Goal: Information Seeking & Learning: Learn about a topic

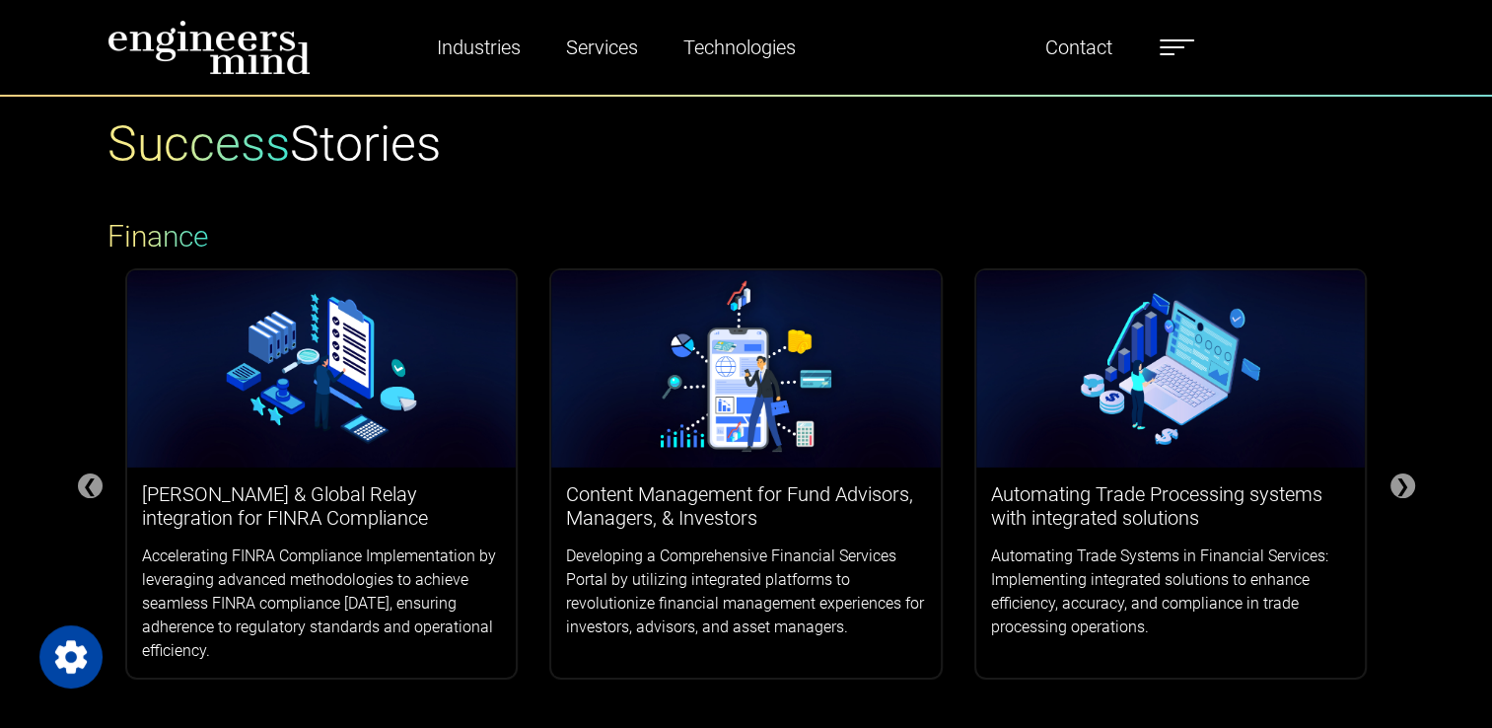
drag, startPoint x: 1154, startPoint y: 50, endPoint x: 1177, endPoint y: 48, distance: 23.7
click at [1164, 49] on ul "Industries Financial Services Healthcare Manufacturing Services Digital Transfo…" at bounding box center [793, 47] width 820 height 45
click at [1177, 48] on label at bounding box center [1177, 48] width 35 height 26
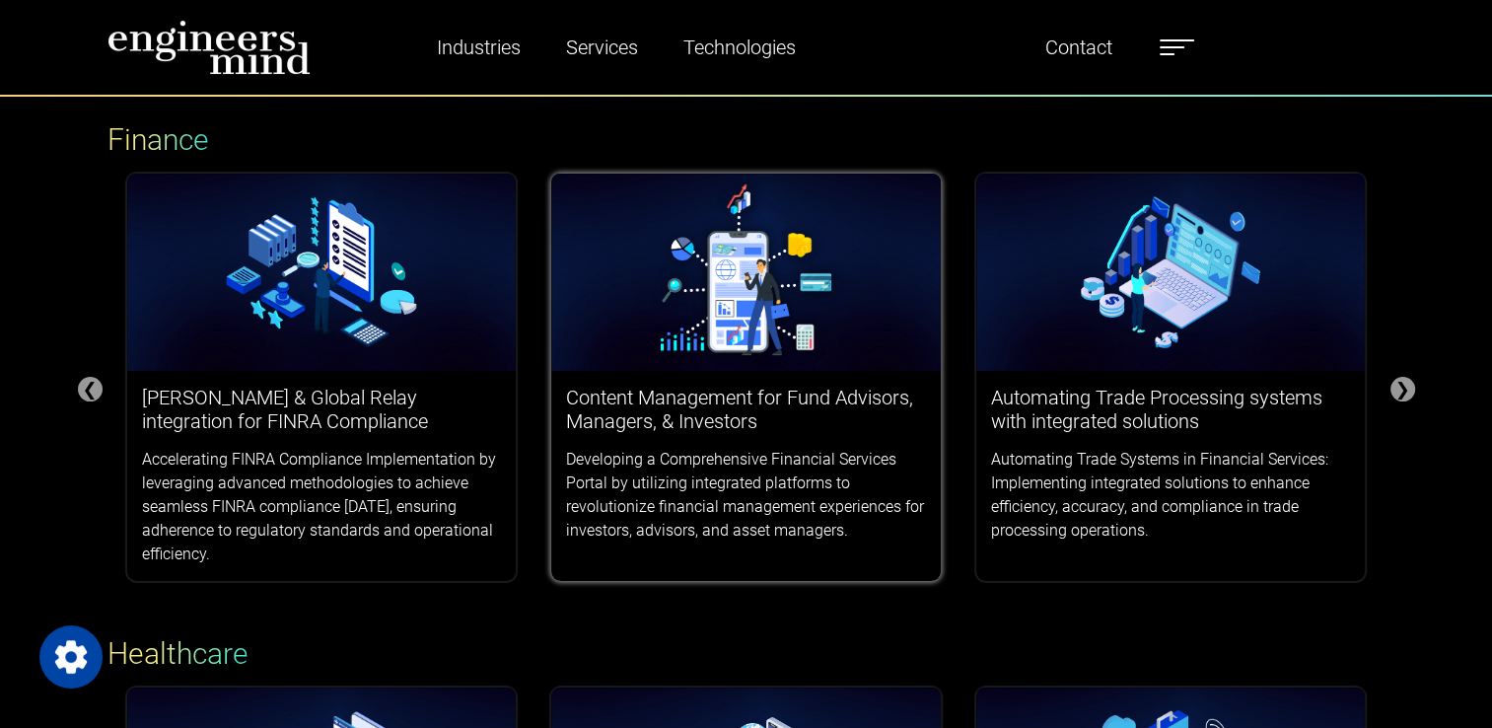
scroll to position [197, 0]
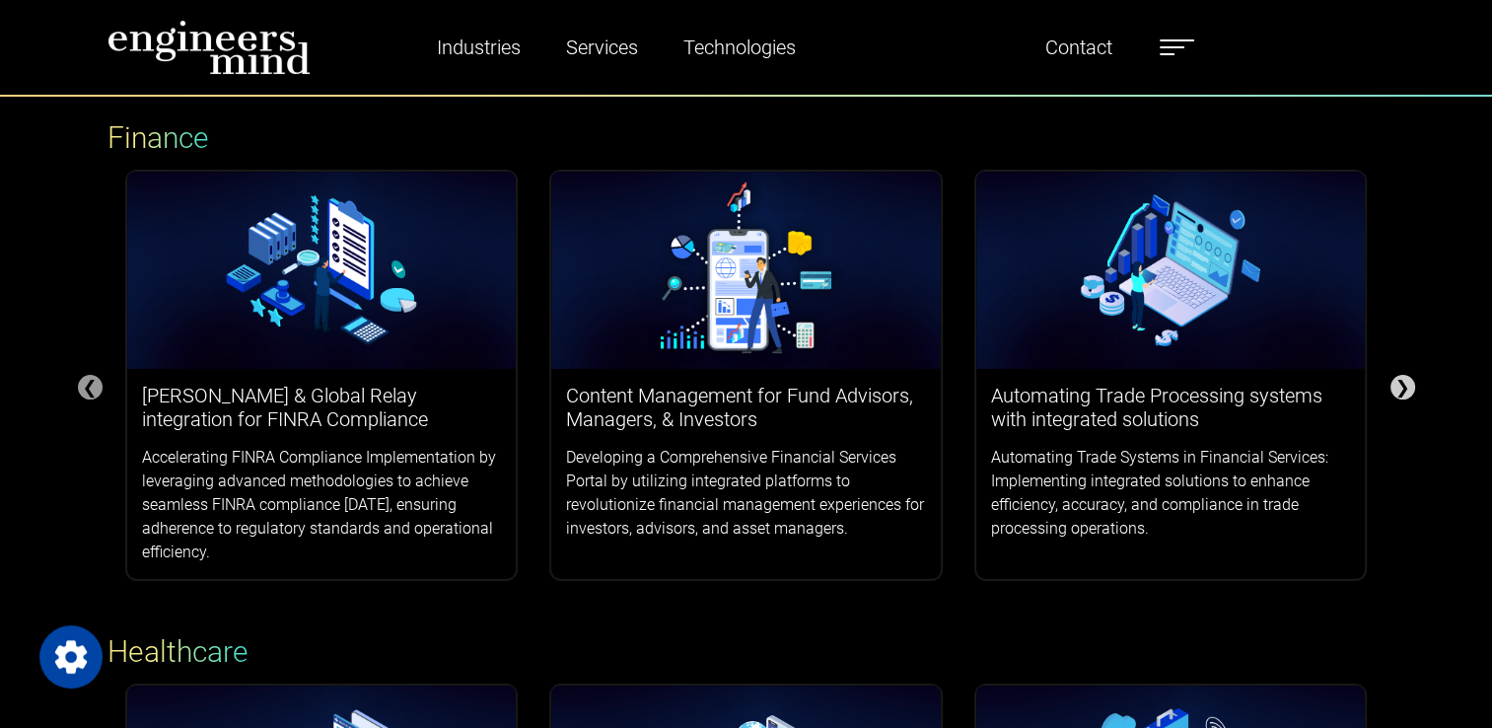
click at [1411, 395] on div "❯" at bounding box center [1402, 387] width 25 height 25
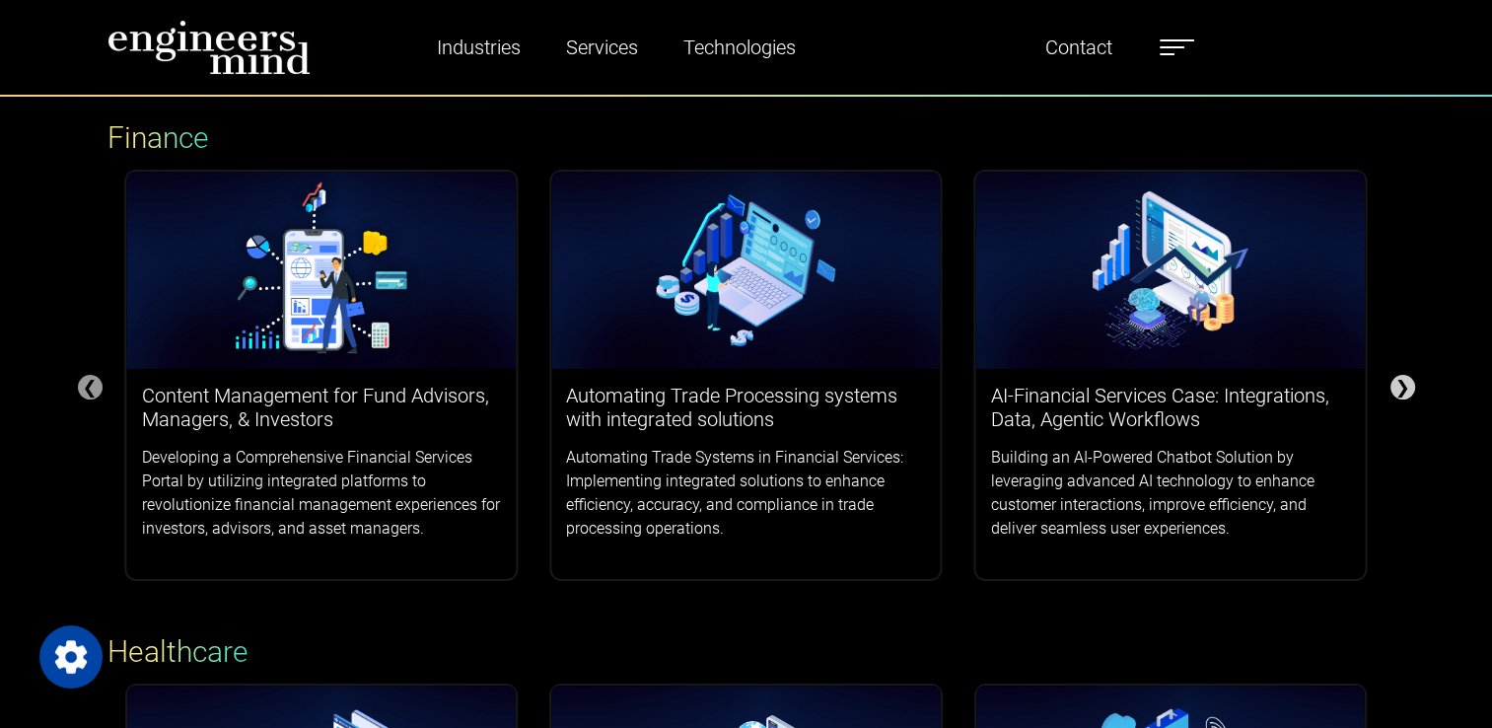
click at [1401, 390] on div "❯" at bounding box center [1402, 387] width 25 height 25
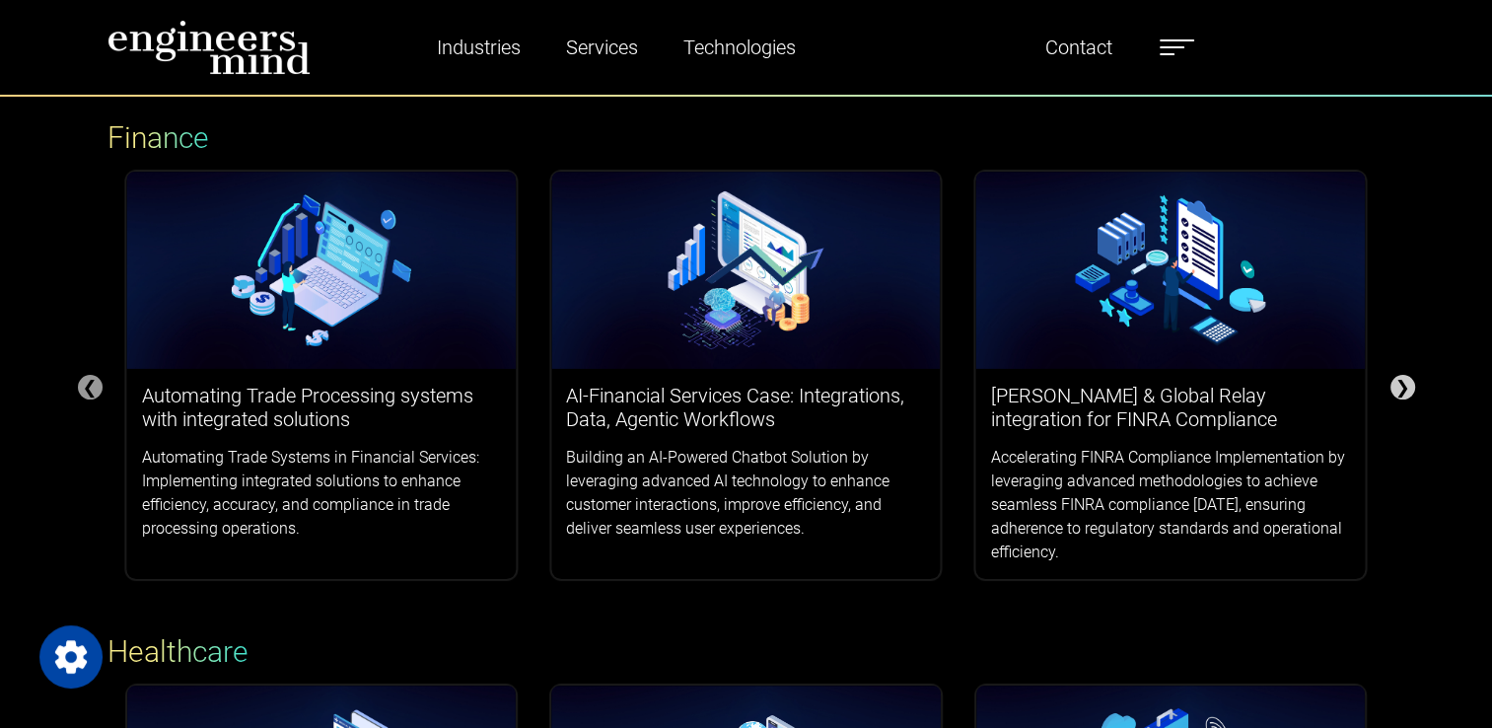
click at [1401, 390] on div "❯" at bounding box center [1402, 387] width 25 height 25
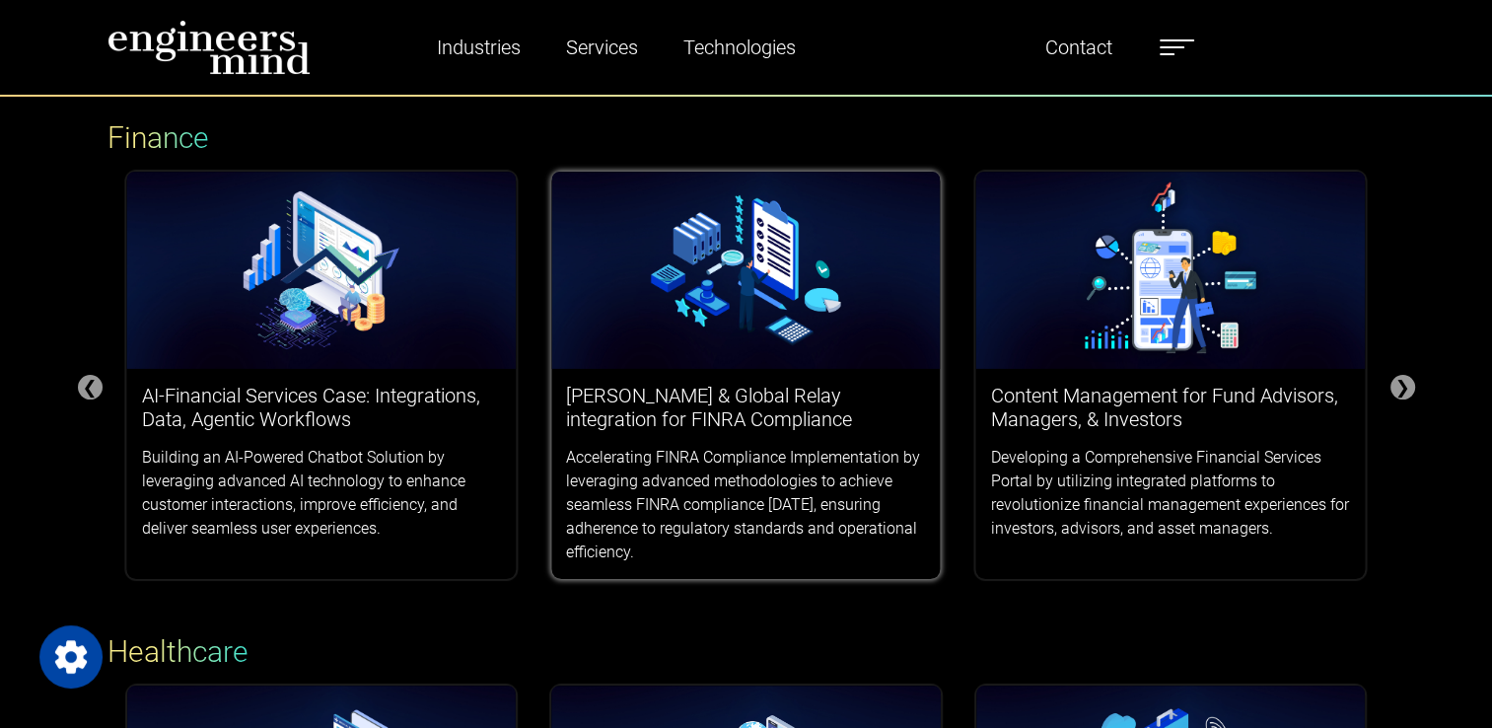
click at [686, 430] on h3 "Smarsh & Global Relay integration for FINRA Compliance" at bounding box center [746, 407] width 360 height 47
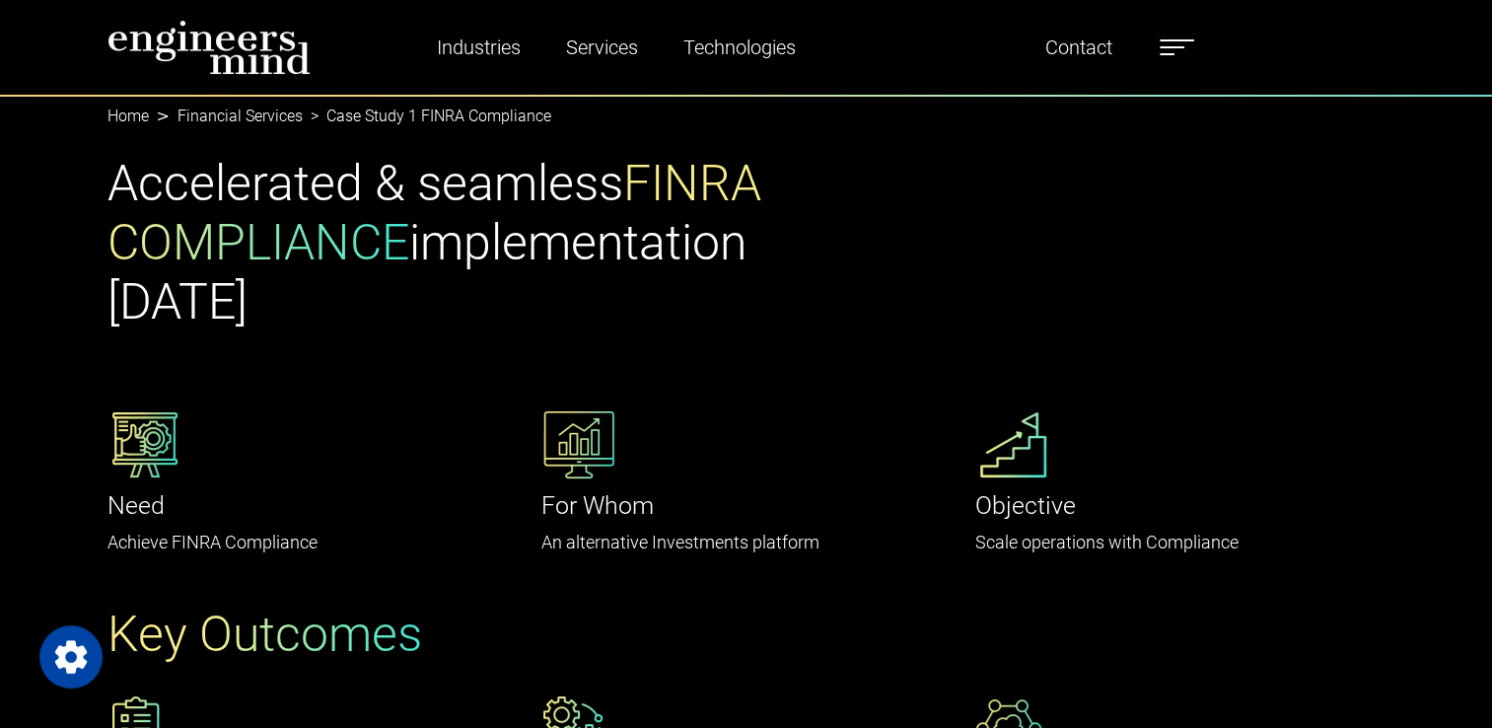
click at [1173, 54] on span at bounding box center [1167, 54] width 15 height 2
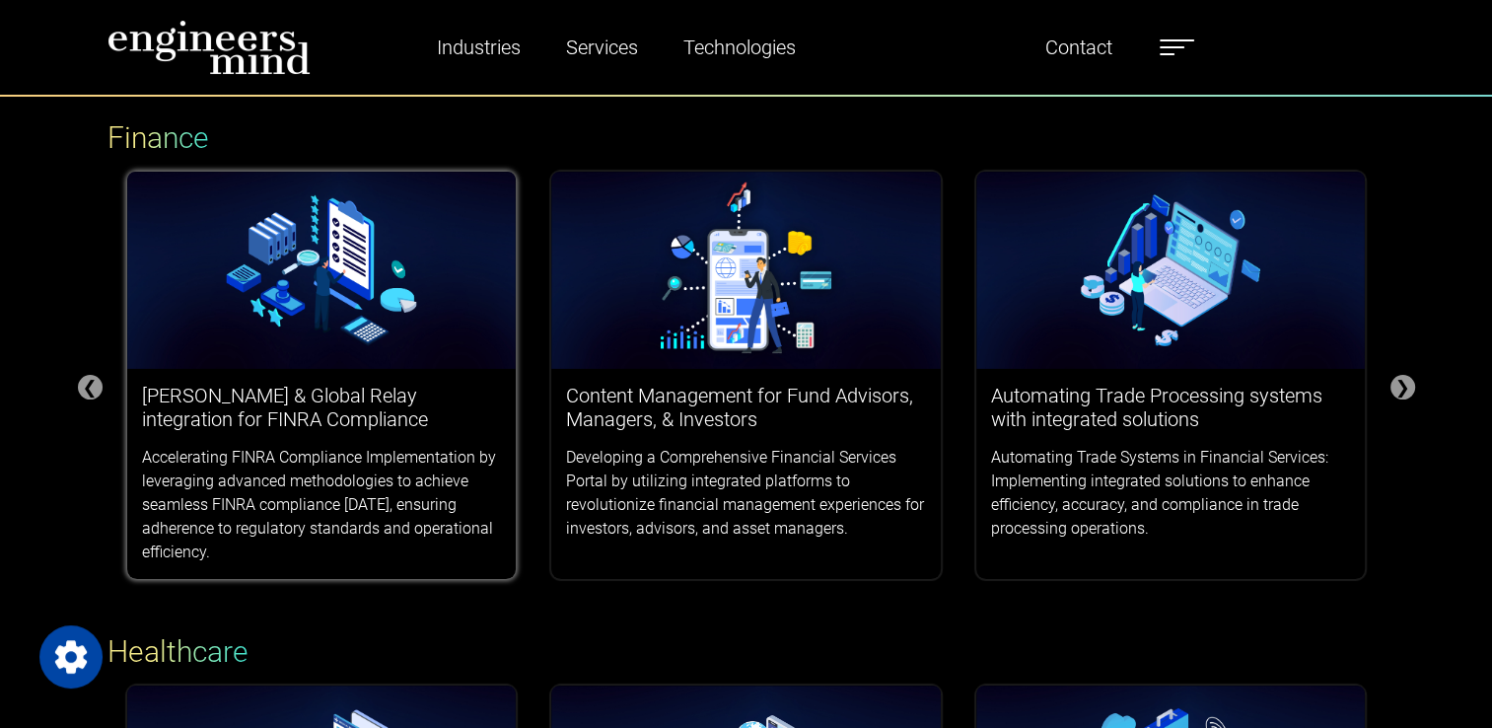
click at [337, 410] on h3 "Smarsh & Global Relay integration for FINRA Compliance" at bounding box center [322, 407] width 360 height 47
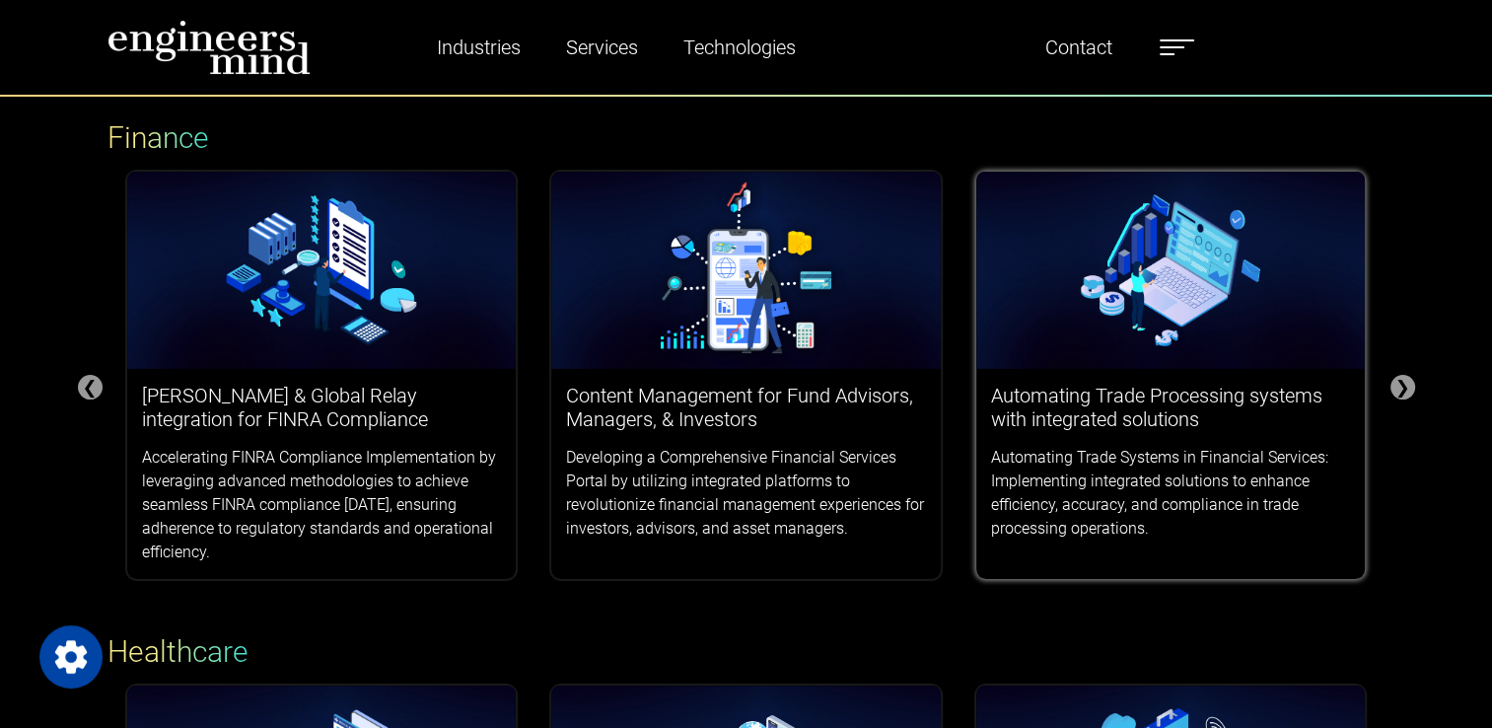
click at [1088, 433] on div "Automating Trade Processing systems with integrated solutions Automating Trade …" at bounding box center [1171, 462] width 390 height 186
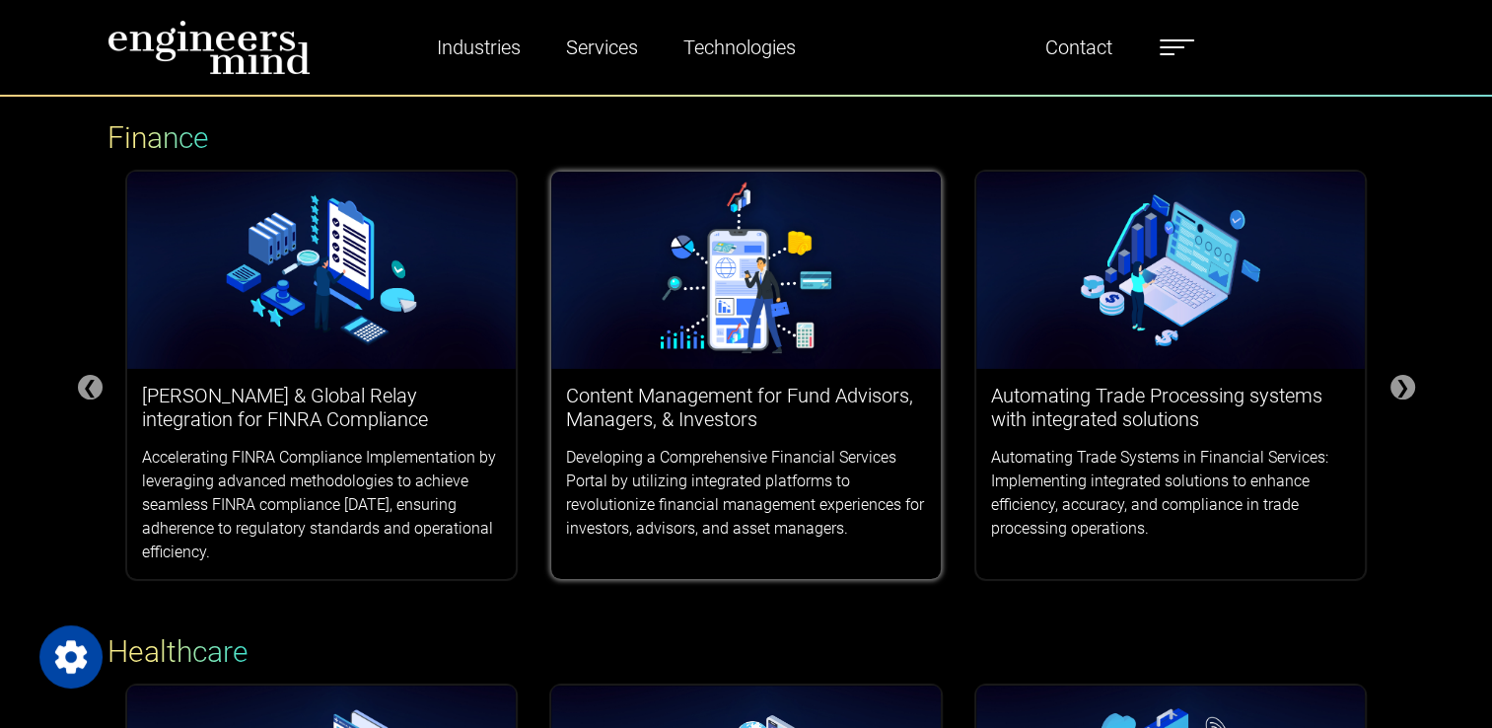
click at [723, 377] on div "Content Management for Fund Advisors, Managers, & Investors Developing a Compre…" at bounding box center [746, 462] width 390 height 186
click at [678, 448] on p "Developing a Comprehensive Financial Services Portal by utilizing integrated pl…" at bounding box center [746, 493] width 360 height 95
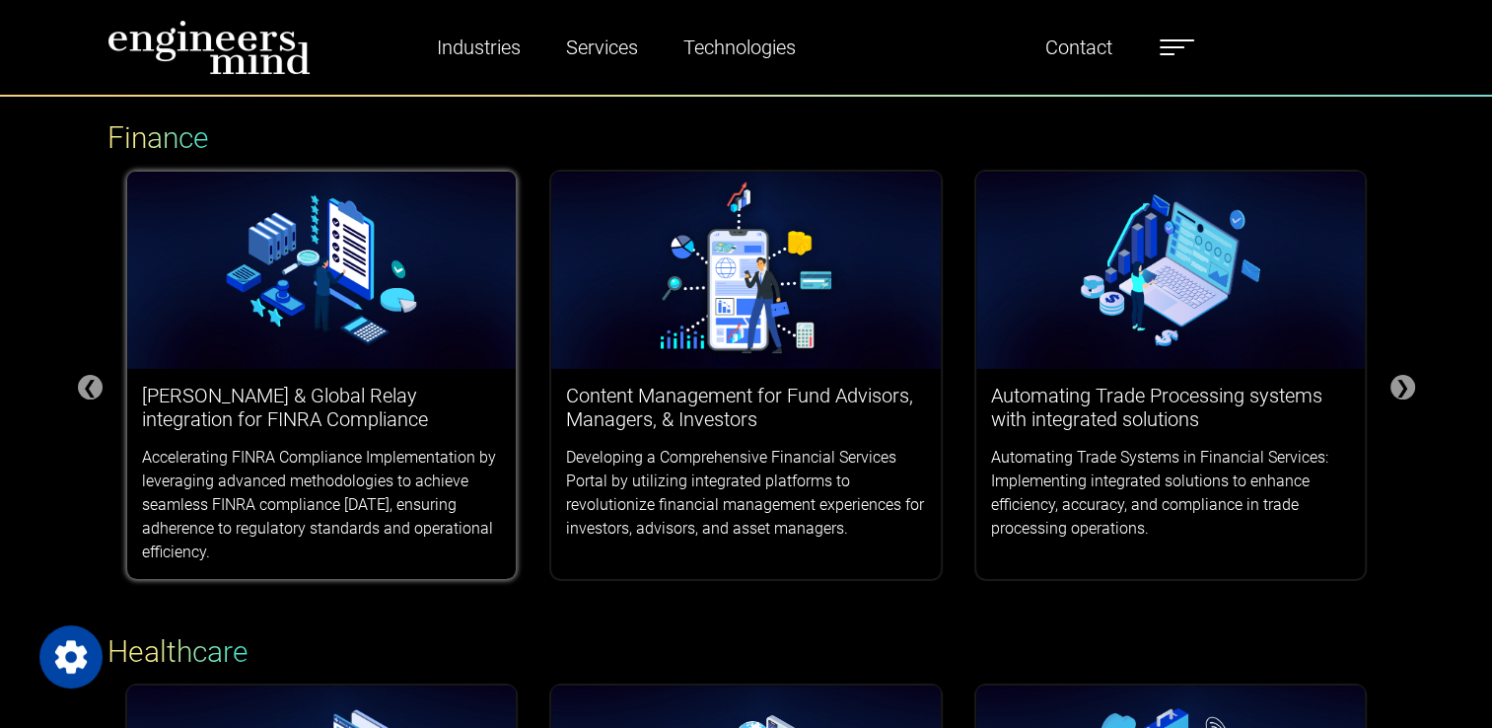
click at [361, 415] on h3 "Smarsh & Global Relay integration for FINRA Compliance" at bounding box center [322, 407] width 360 height 47
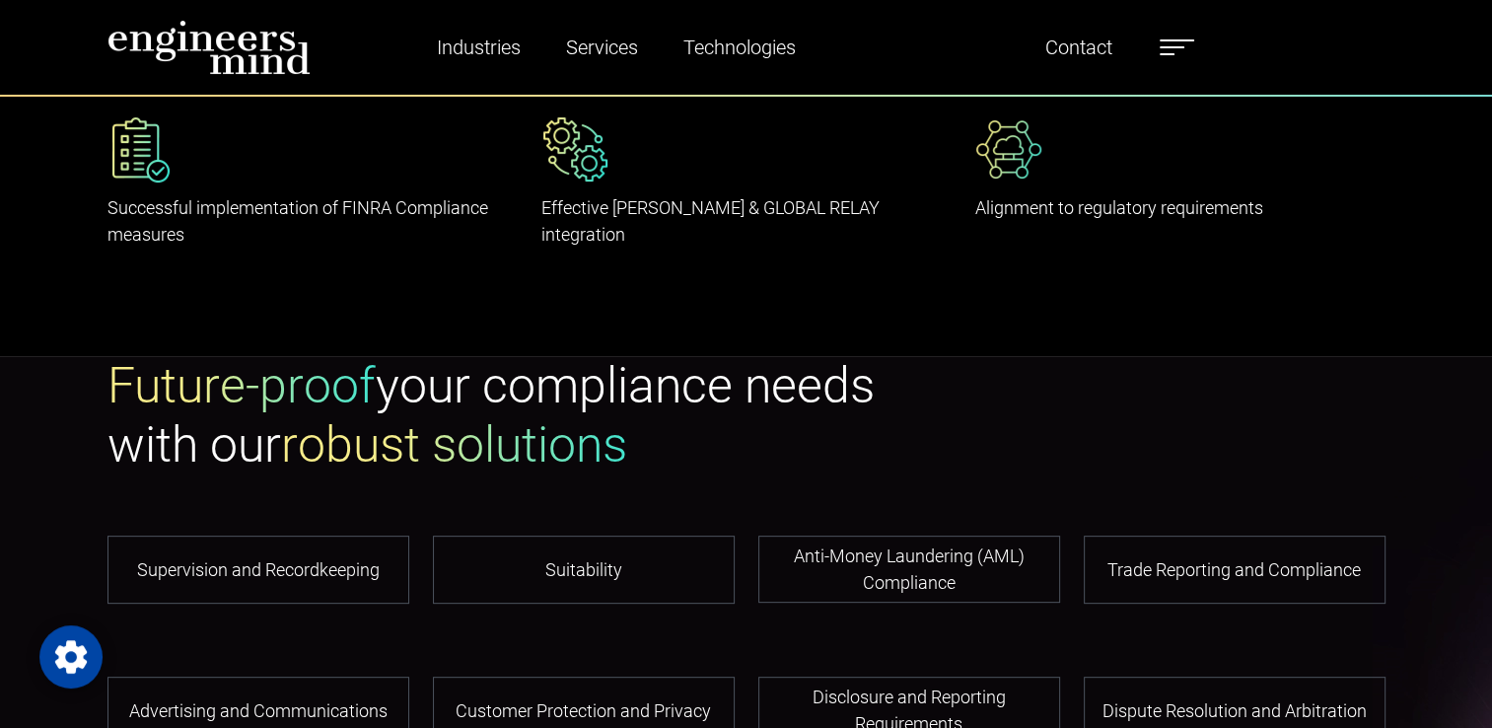
scroll to position [592, 0]
